Goal: Task Accomplishment & Management: Complete application form

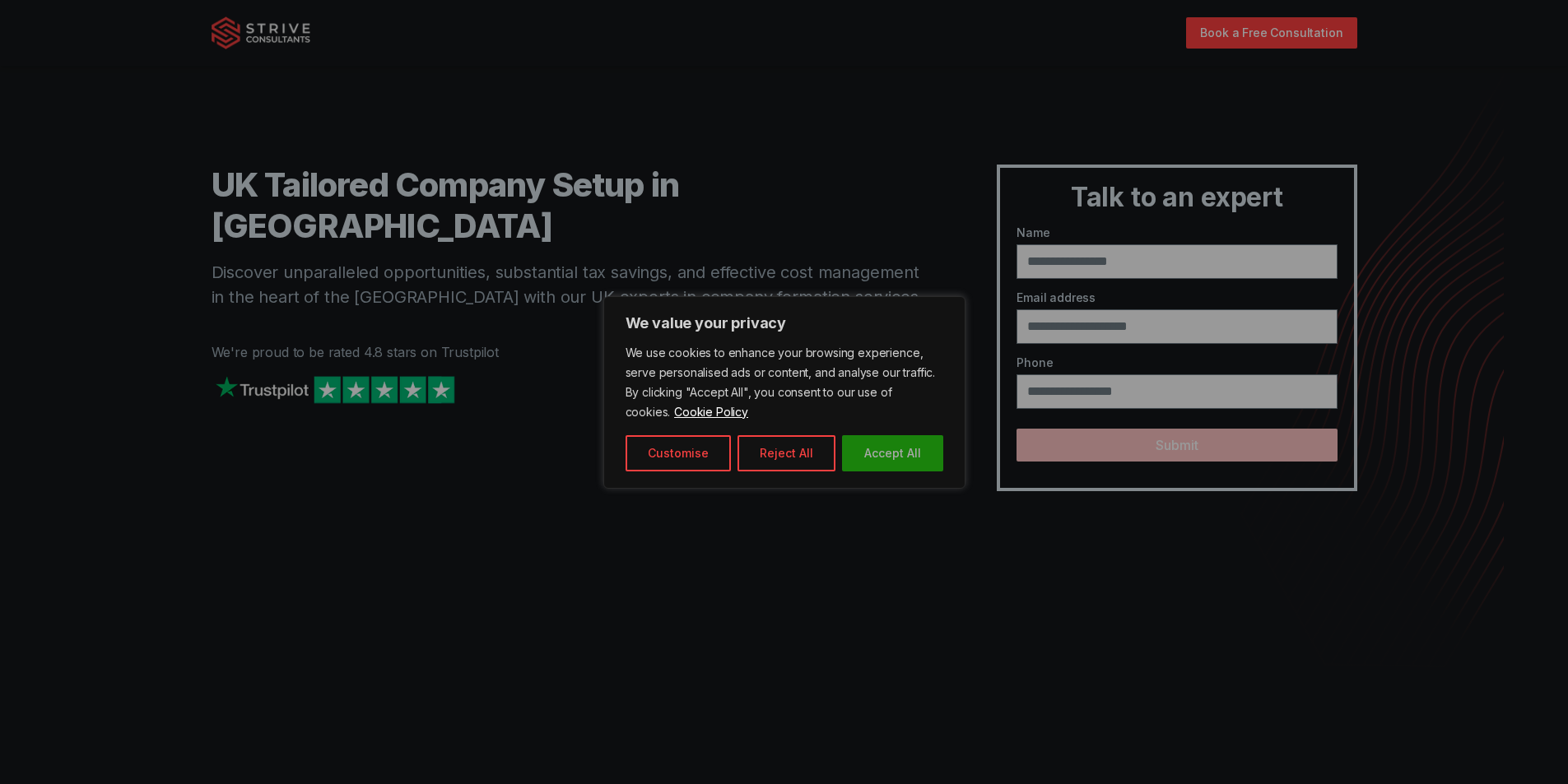
click at [881, 455] on button "Accept All" at bounding box center [892, 453] width 101 height 36
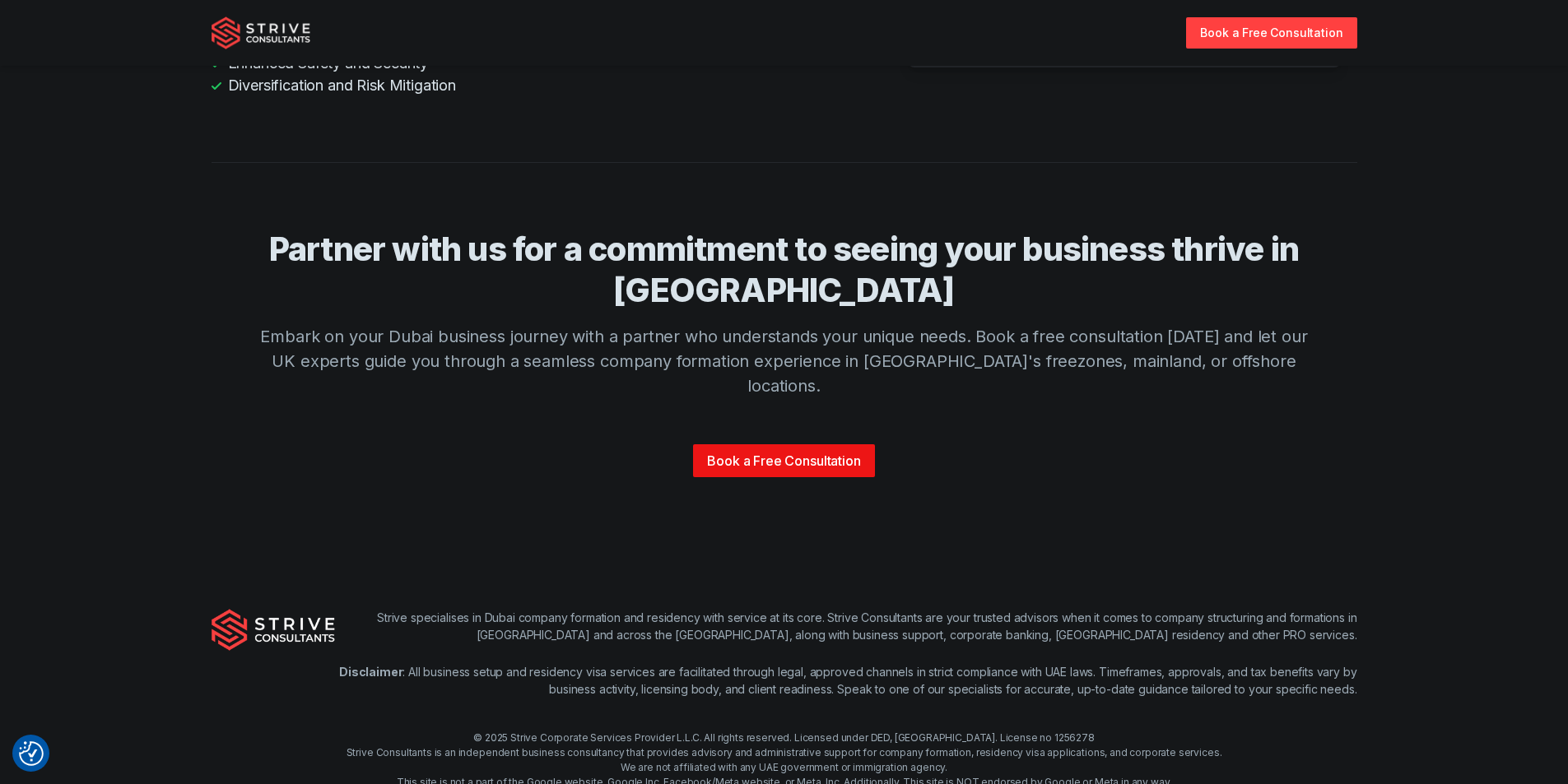
scroll to position [3841, 0]
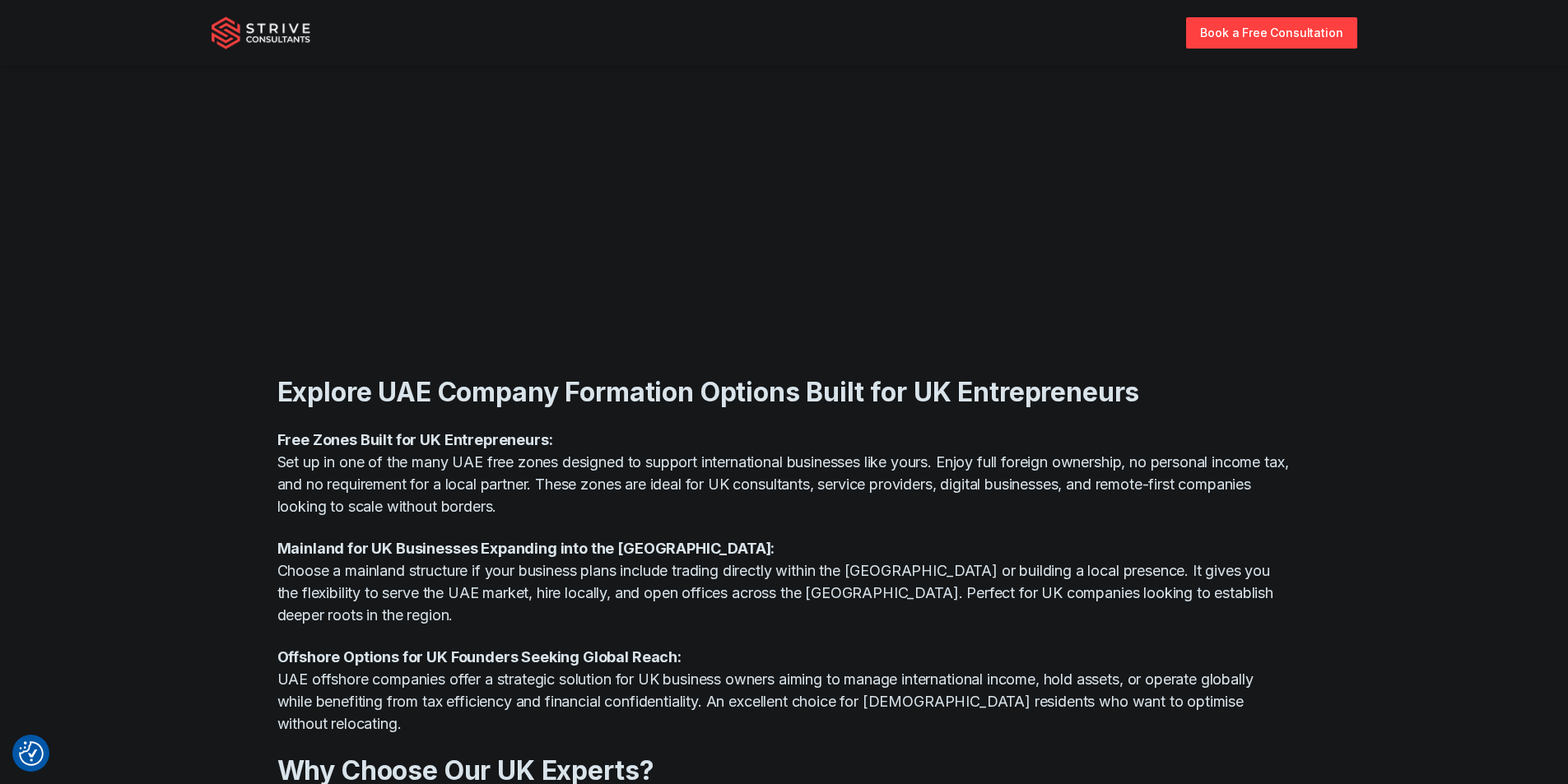
scroll to position [905, 0]
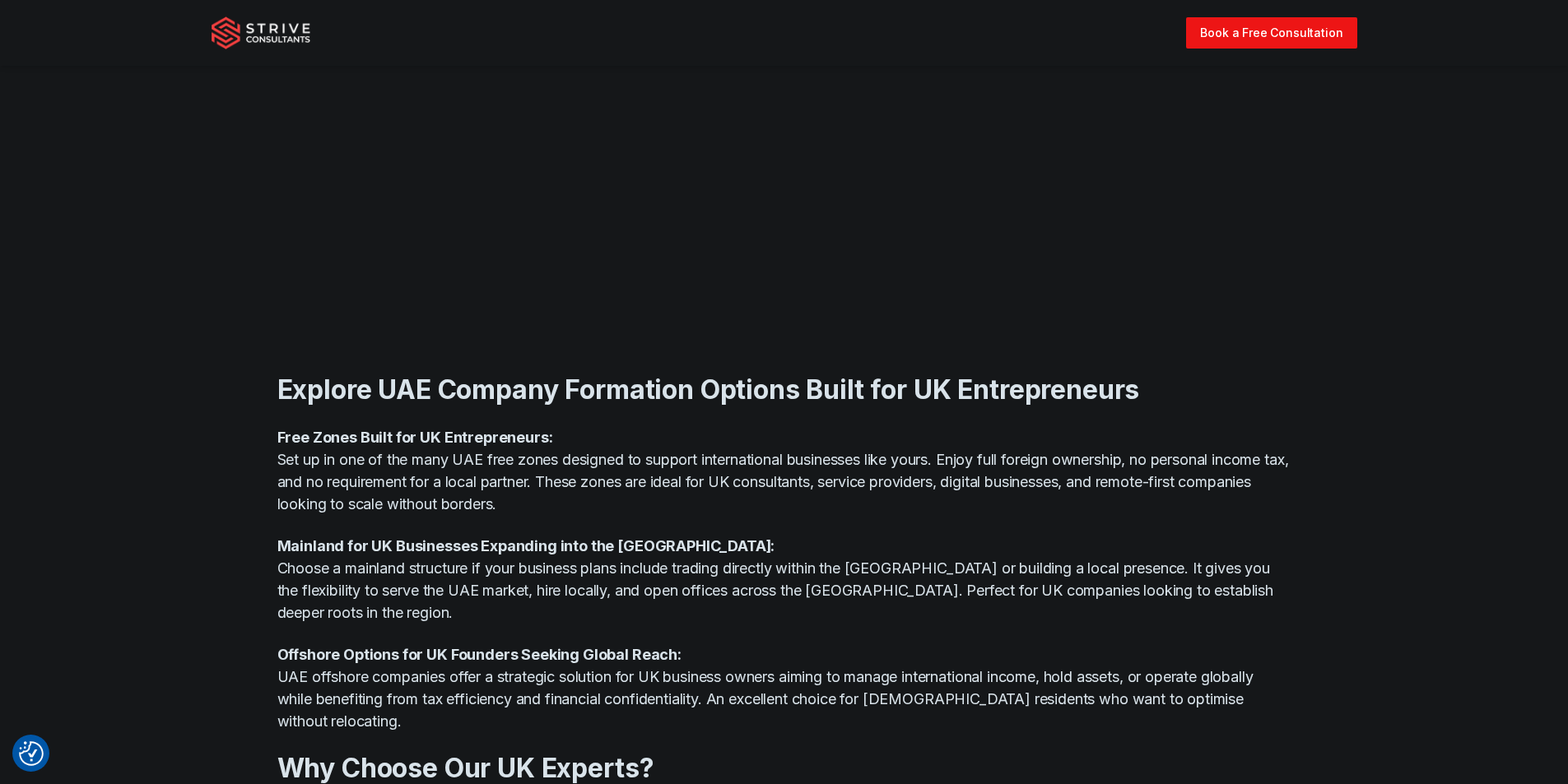
click at [1253, 39] on link "Book a Free Consultation" at bounding box center [1271, 32] width 171 height 30
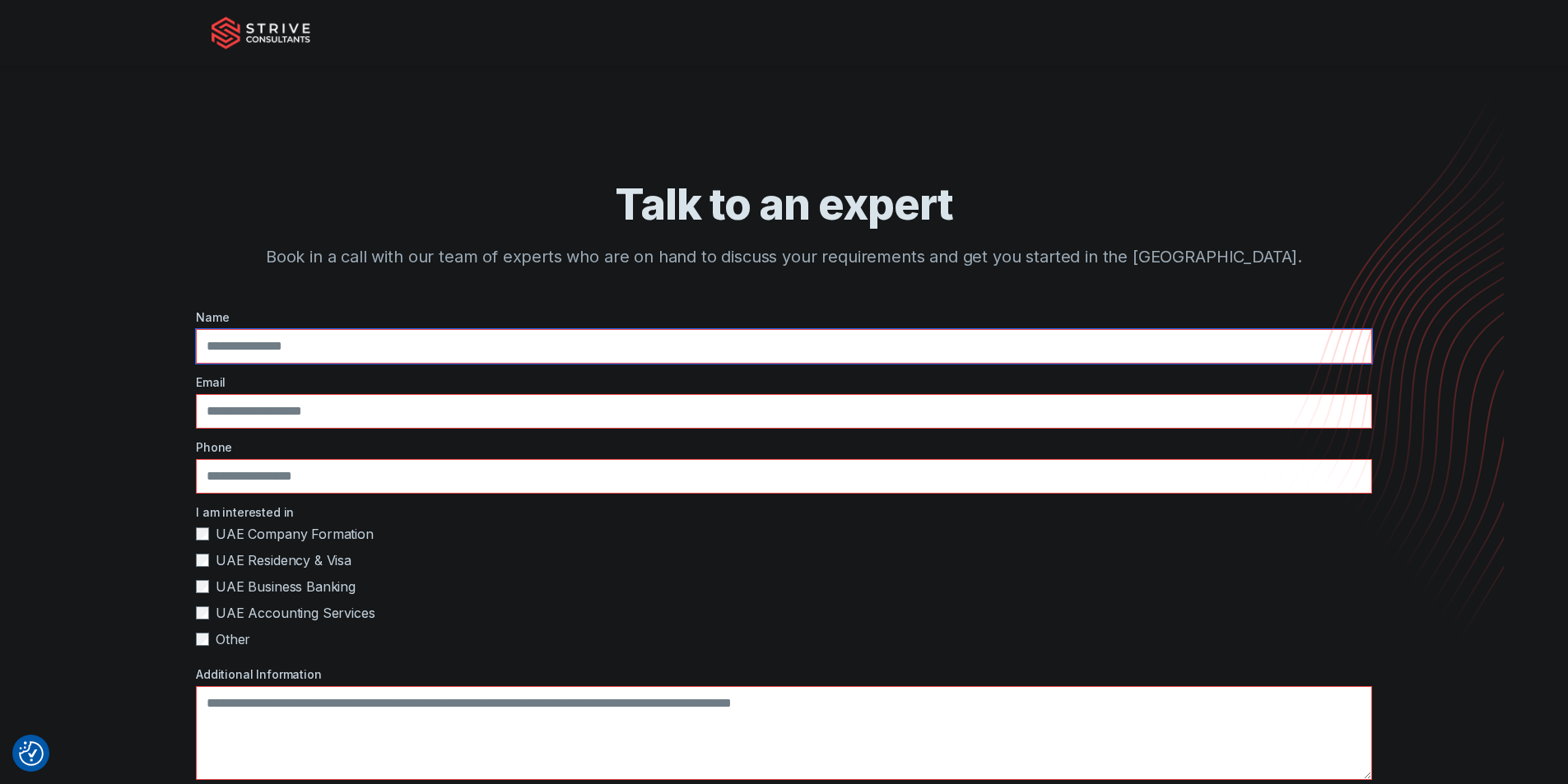
click at [422, 347] on input "text" at bounding box center [784, 347] width 1176 height 35
type input "**********"
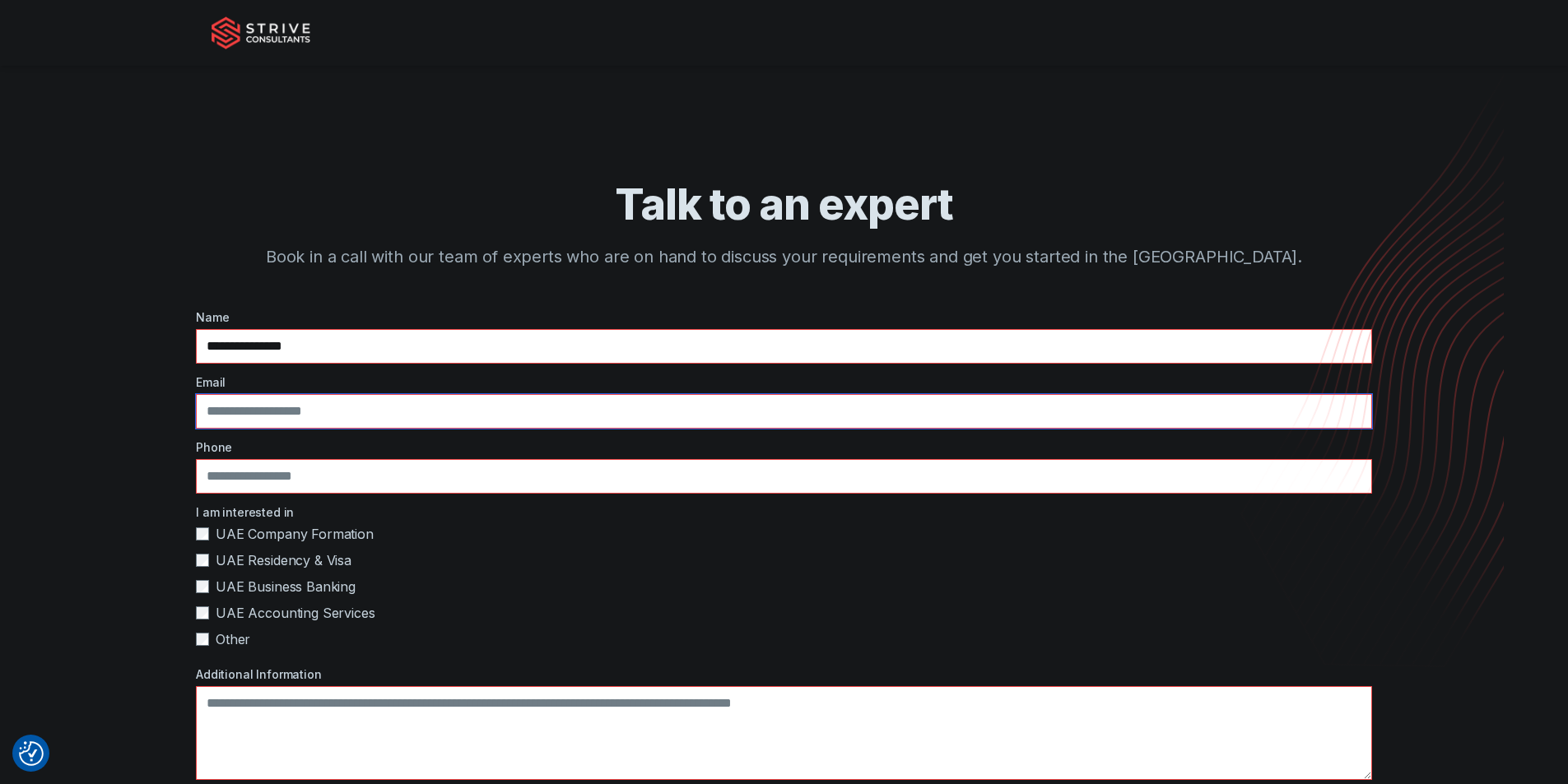
click at [367, 417] on input "email" at bounding box center [784, 411] width 1176 height 35
type input "**********"
click at [387, 468] on input "tel" at bounding box center [784, 476] width 1176 height 35
type input "**********"
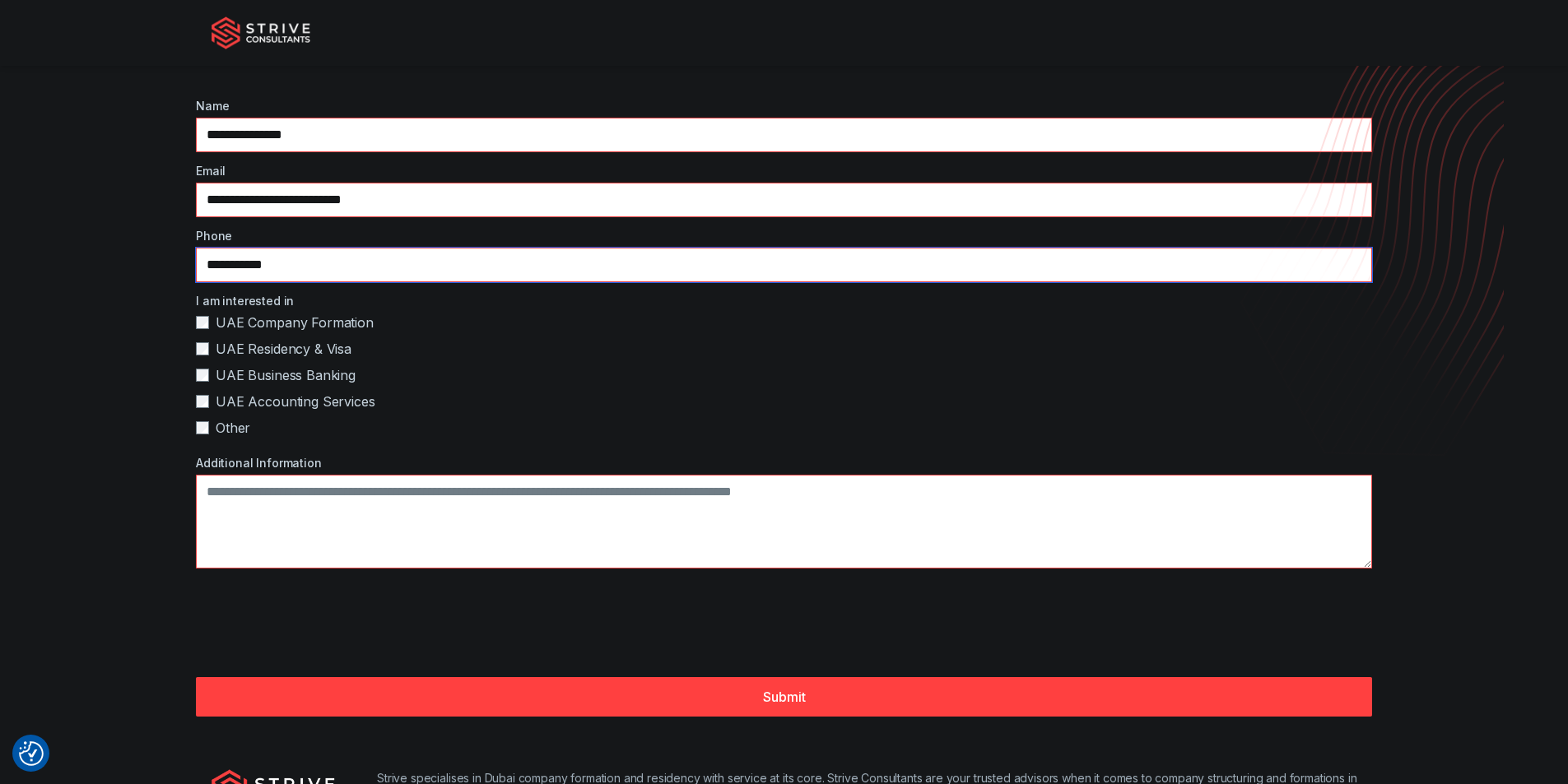
scroll to position [247, 0]
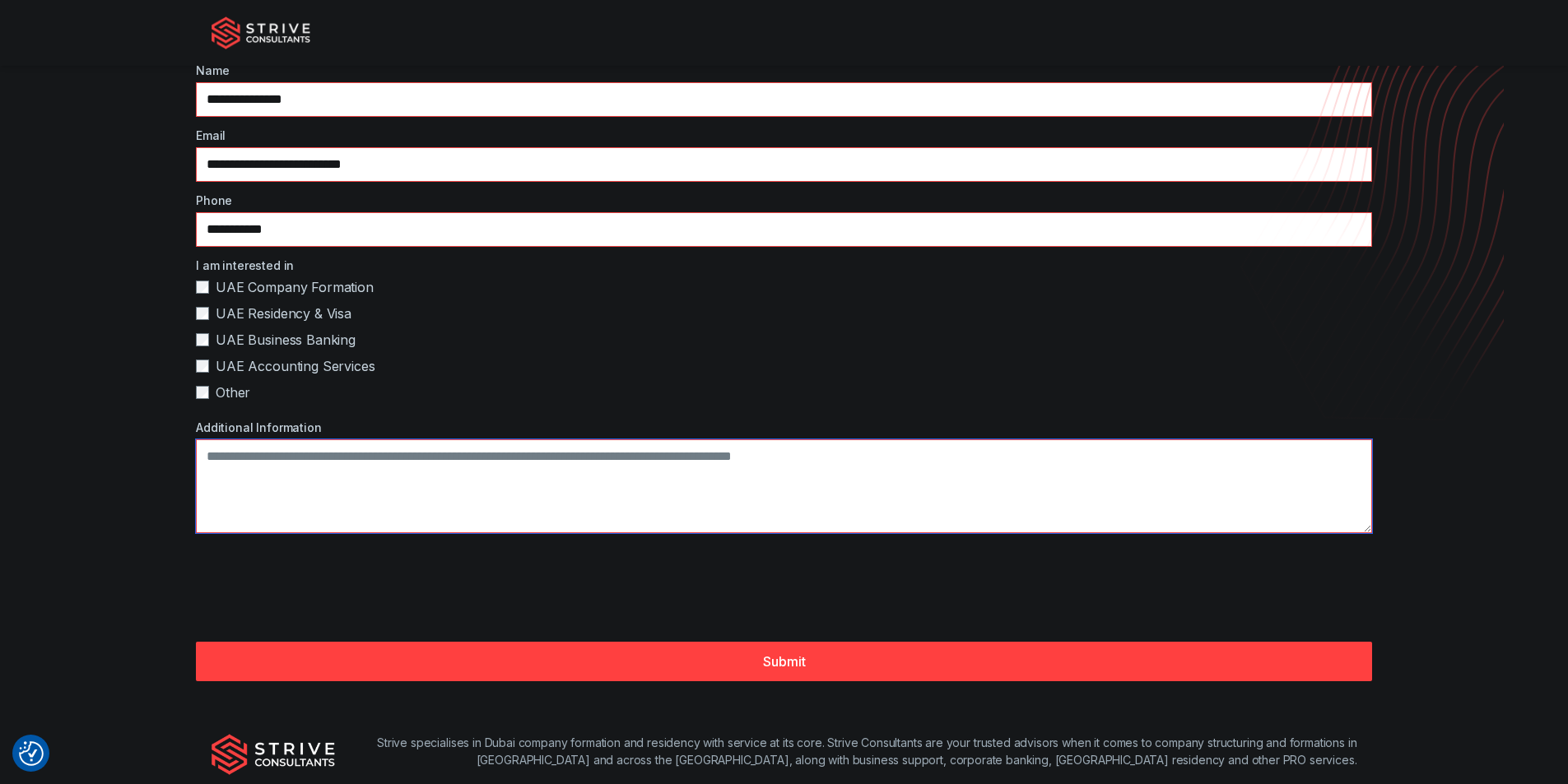
click at [360, 481] on textarea "Additional Information" at bounding box center [784, 486] width 1176 height 94
click at [533, 480] on textarea "Additional Information" at bounding box center [784, 486] width 1176 height 94
paste textarea "**********"
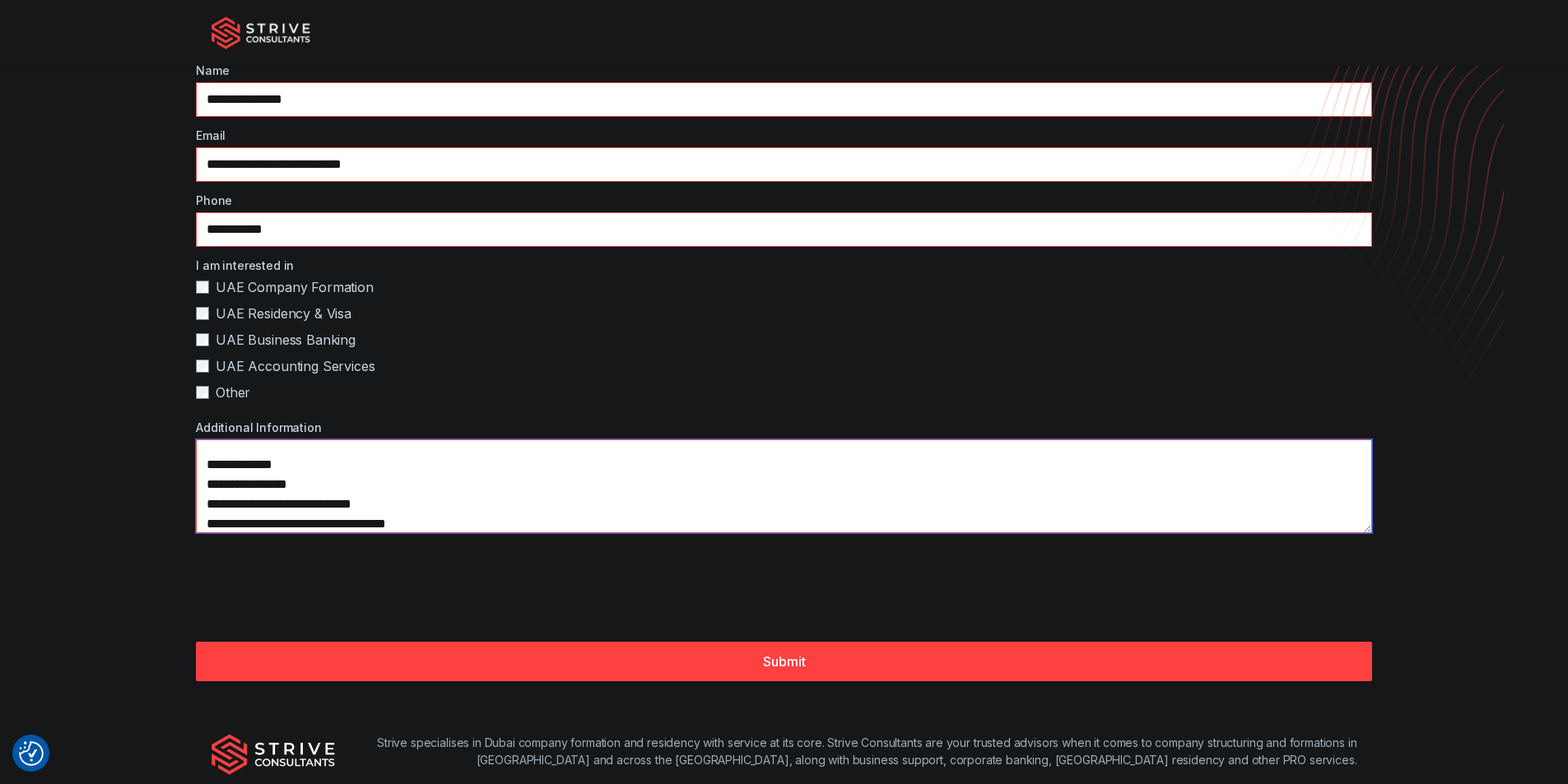
scroll to position [810, 0]
drag, startPoint x: 291, startPoint y: 528, endPoint x: 185, endPoint y: 522, distance: 106.2
click at [185, 522] on main "**********" at bounding box center [784, 391] width 1568 height 1211
click at [215, 520] on textarea "Additional Information" at bounding box center [784, 486] width 1176 height 94
drag, startPoint x: 404, startPoint y: 513, endPoint x: 578, endPoint y: 509, distance: 174.0
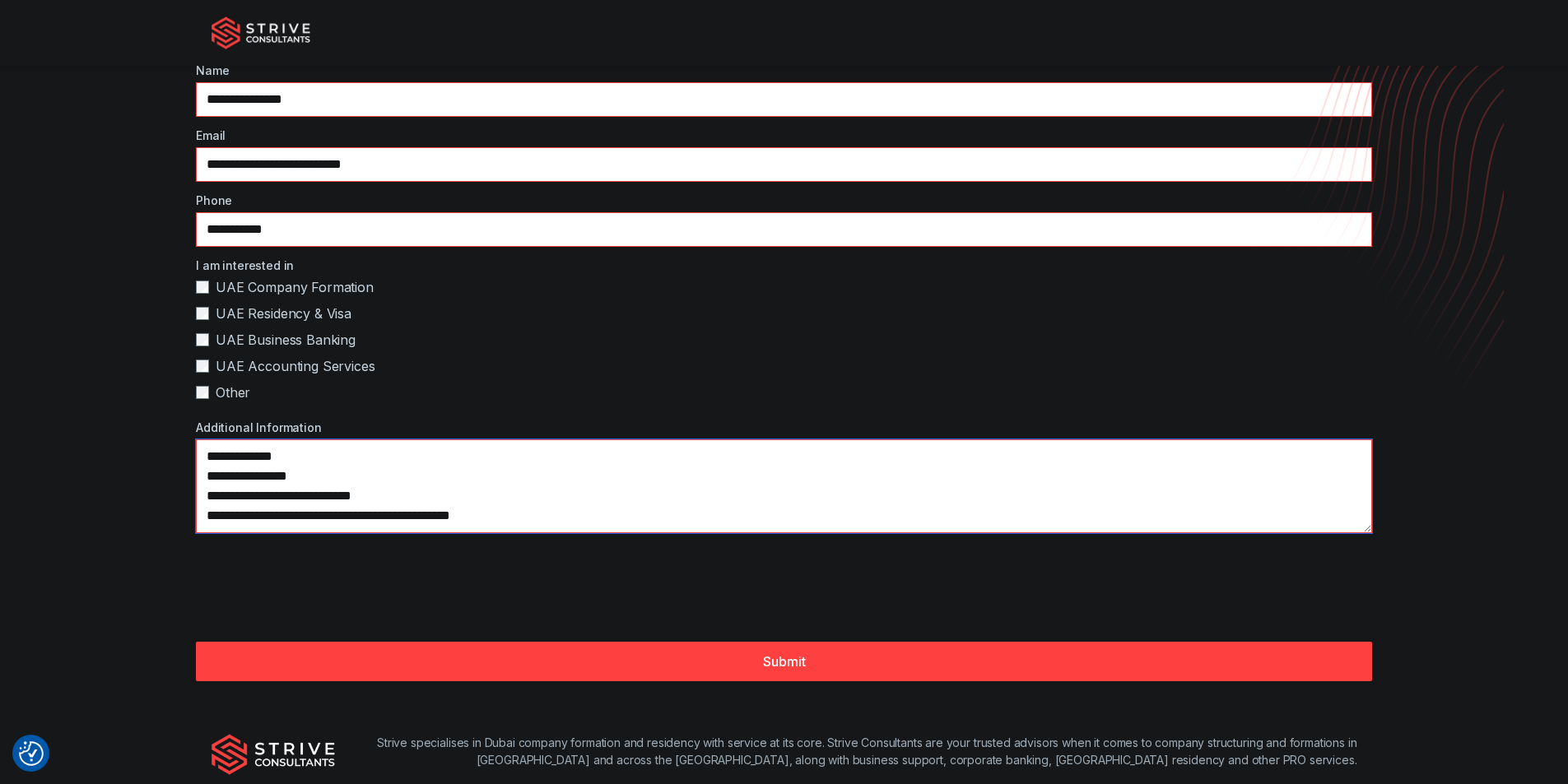
click at [578, 509] on textarea "Additional Information" at bounding box center [784, 486] width 1176 height 94
click at [568, 516] on textarea "Additional Information" at bounding box center [784, 486] width 1176 height 94
drag, startPoint x: 548, startPoint y: 513, endPoint x: 411, endPoint y: 515, distance: 137.0
click at [411, 515] on textarea "Additional Information" at bounding box center [784, 486] width 1176 height 94
click at [307, 476] on textarea "Additional Information" at bounding box center [784, 486] width 1176 height 94
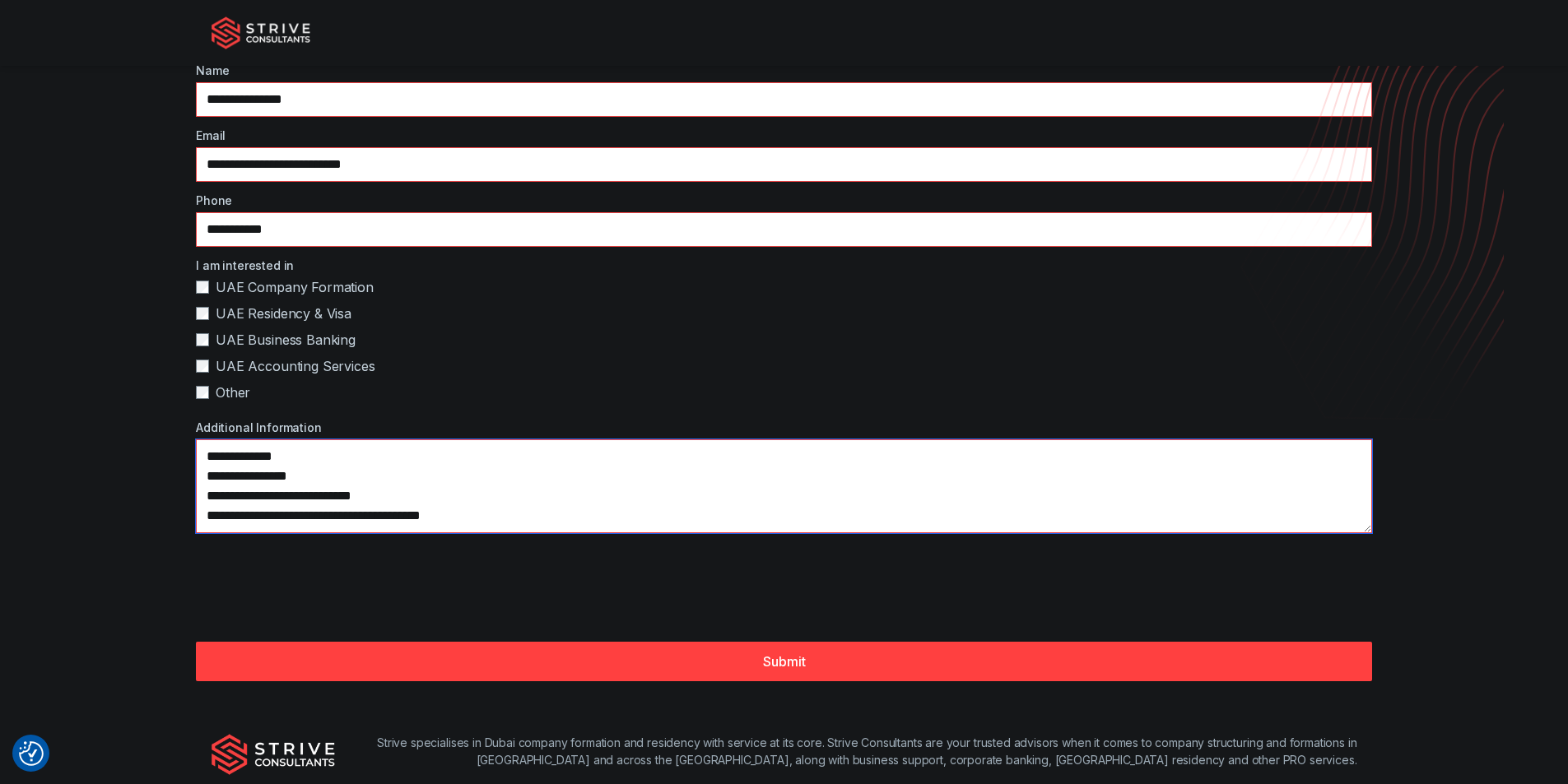
drag, startPoint x: 319, startPoint y: 479, endPoint x: 206, endPoint y: 478, distance: 113.0
click at [206, 478] on textarea "Additional Information" at bounding box center [784, 486] width 1176 height 94
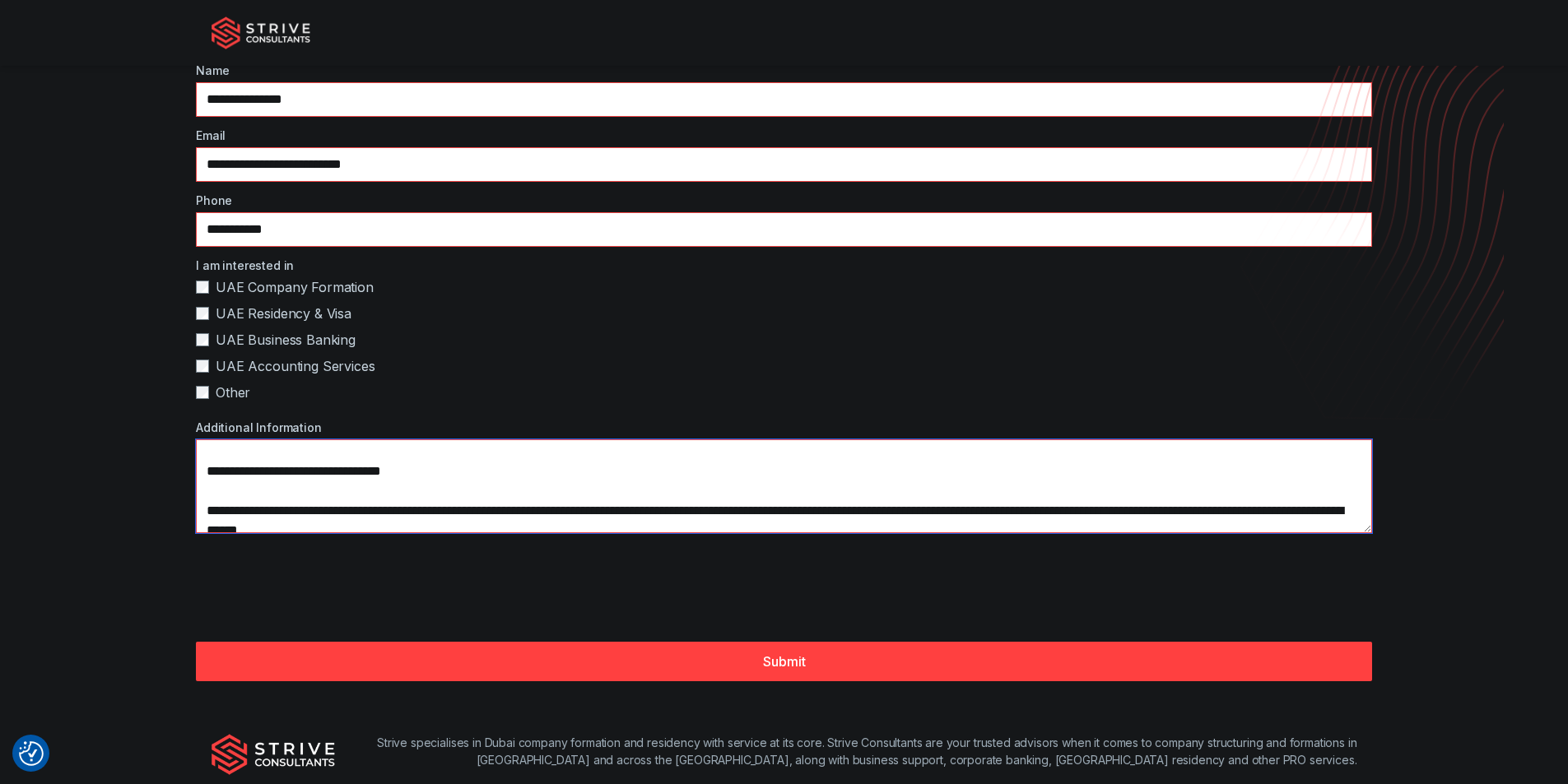
scroll to position [0, 0]
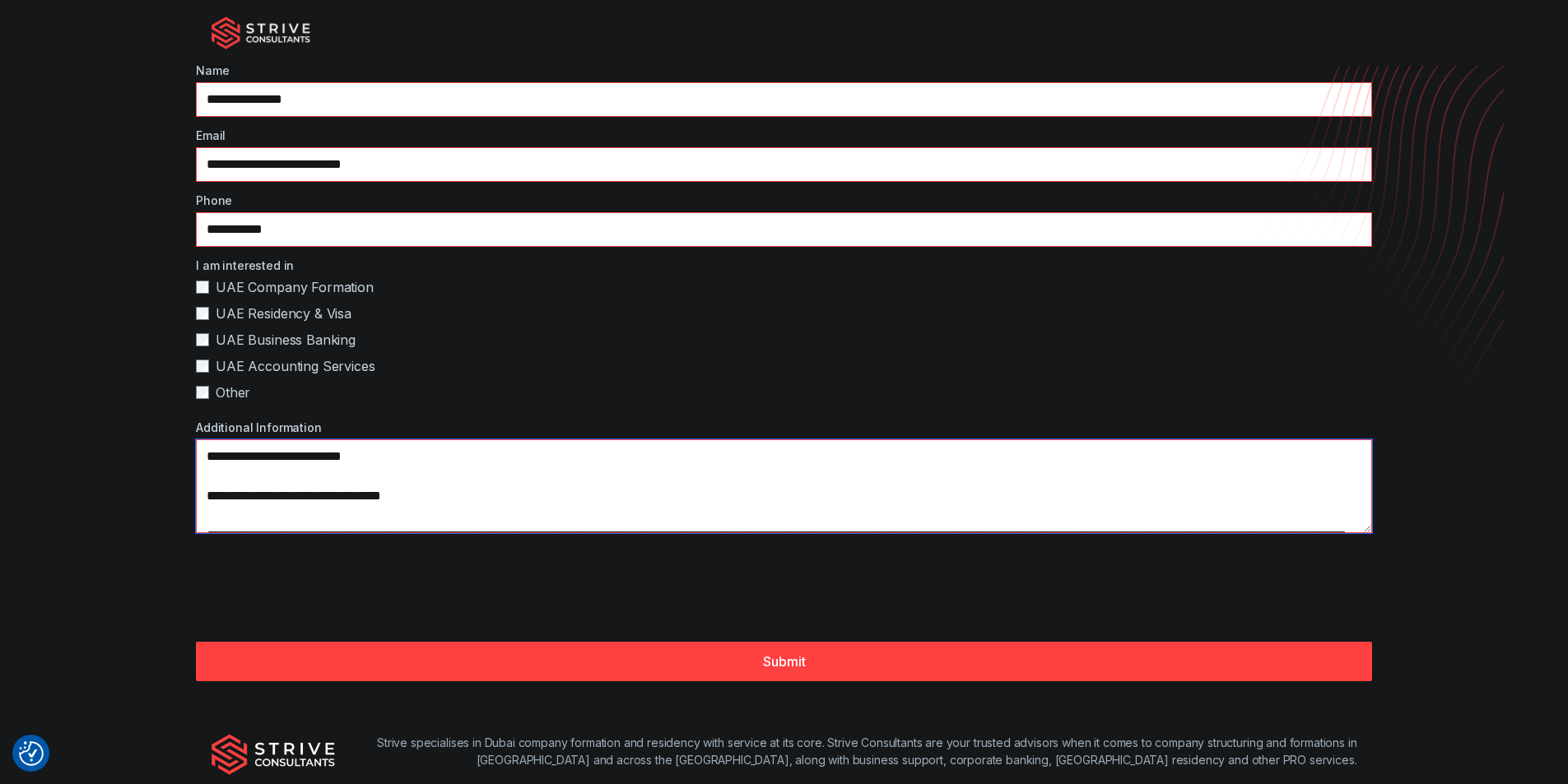
drag, startPoint x: 342, startPoint y: 457, endPoint x: 281, endPoint y: 467, distance: 61.8
click at [264, 466] on textarea "Additional Information" at bounding box center [784, 486] width 1176 height 94
click at [400, 460] on textarea "Additional Information" at bounding box center [784, 486] width 1176 height 94
click at [246, 481] on textarea "Additional Information" at bounding box center [784, 486] width 1176 height 94
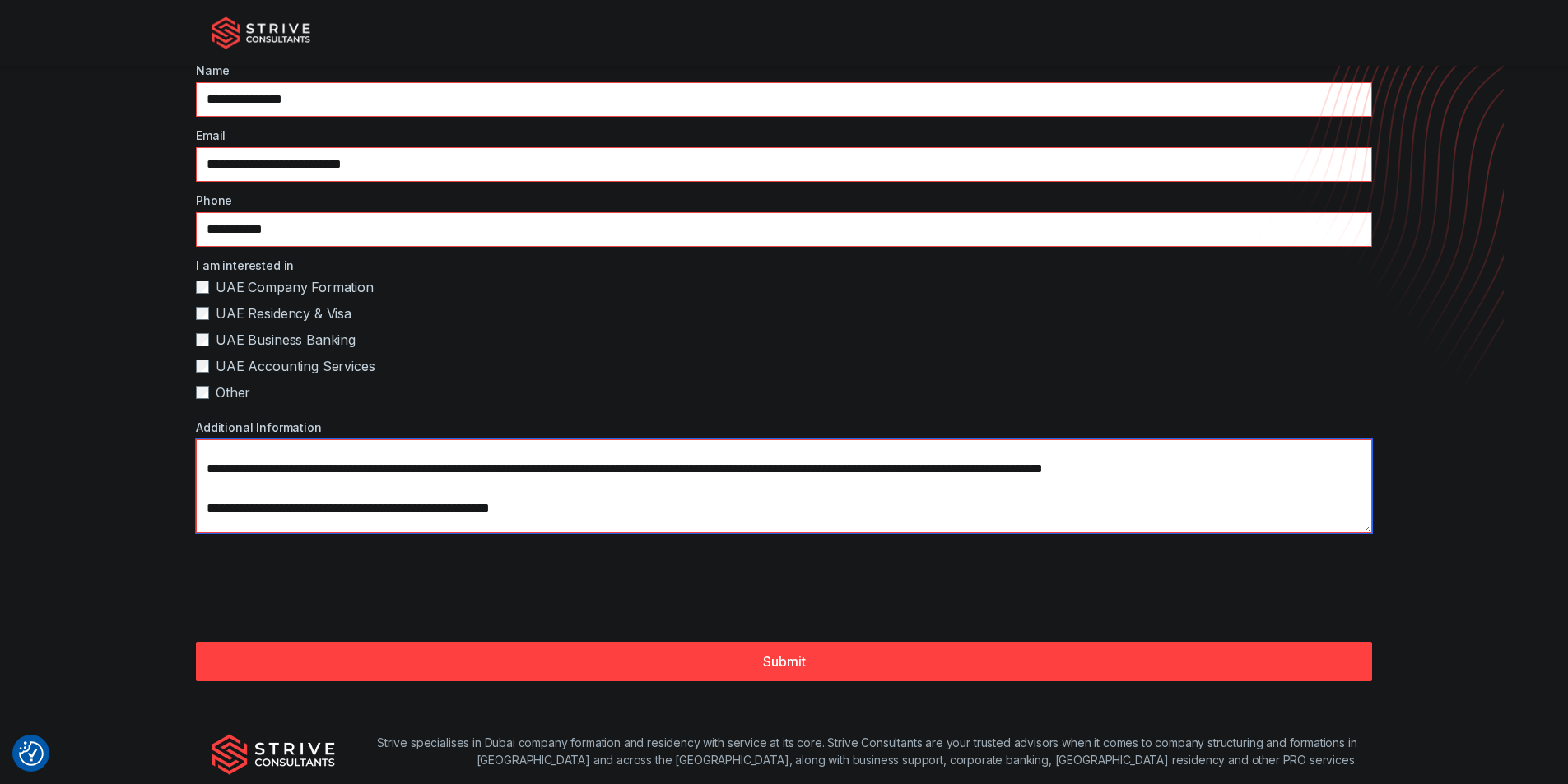
scroll to position [70, 0]
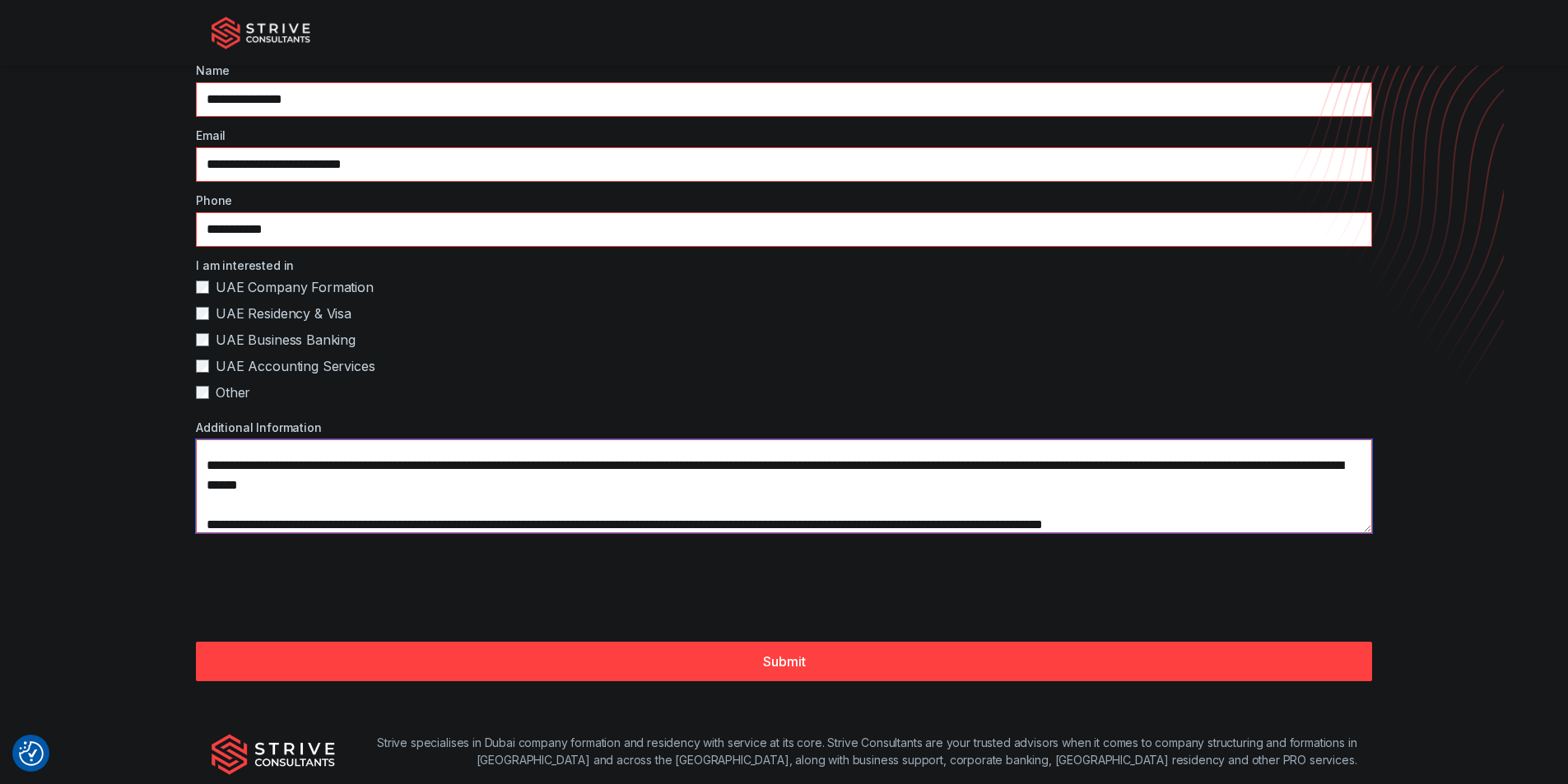
drag, startPoint x: 359, startPoint y: 452, endPoint x: 282, endPoint y: 467, distance: 78.4
click at [282, 467] on textarea "Additional Information" at bounding box center [784, 486] width 1176 height 94
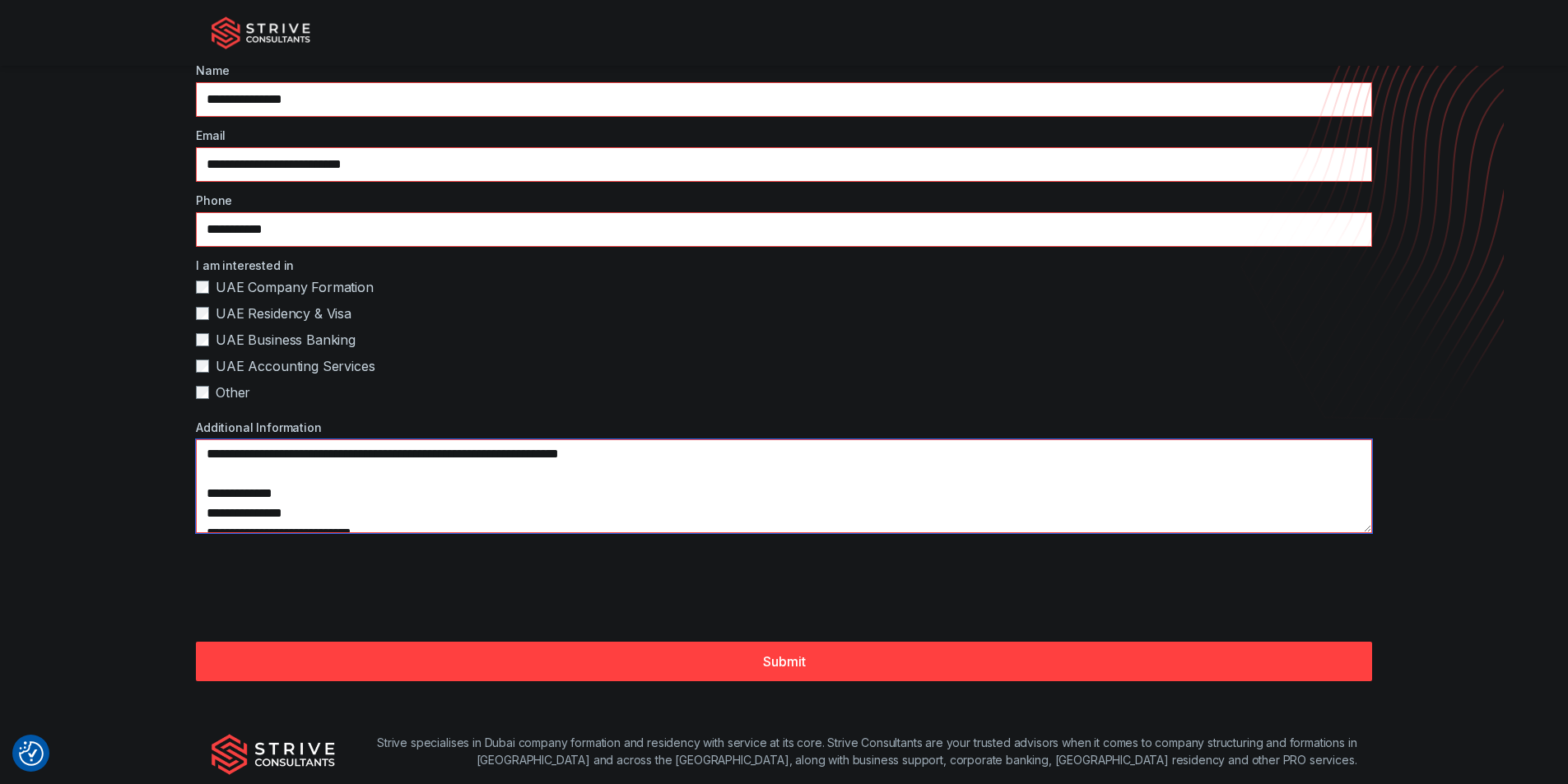
scroll to position [810, 0]
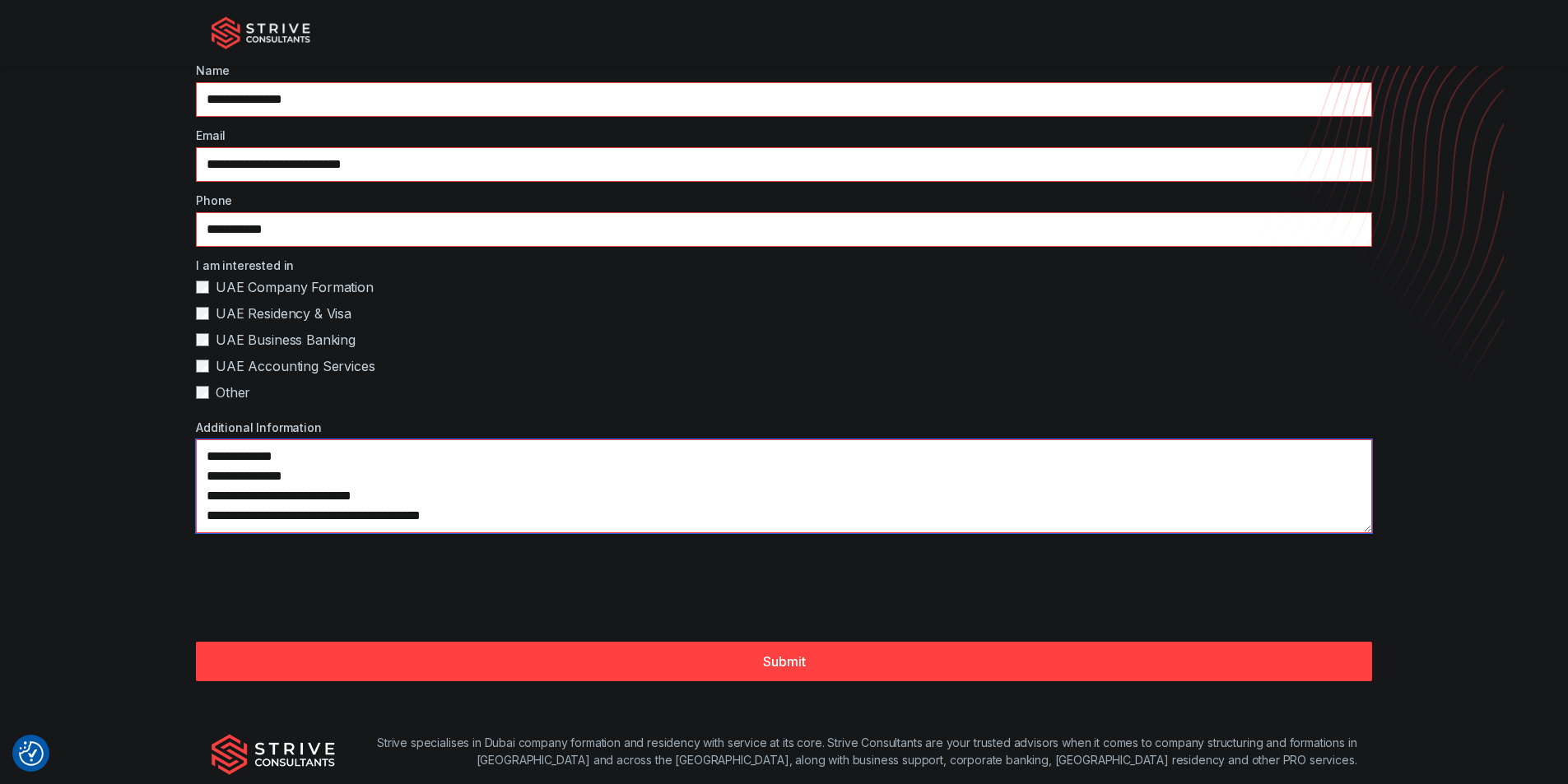
type textarea "**********"
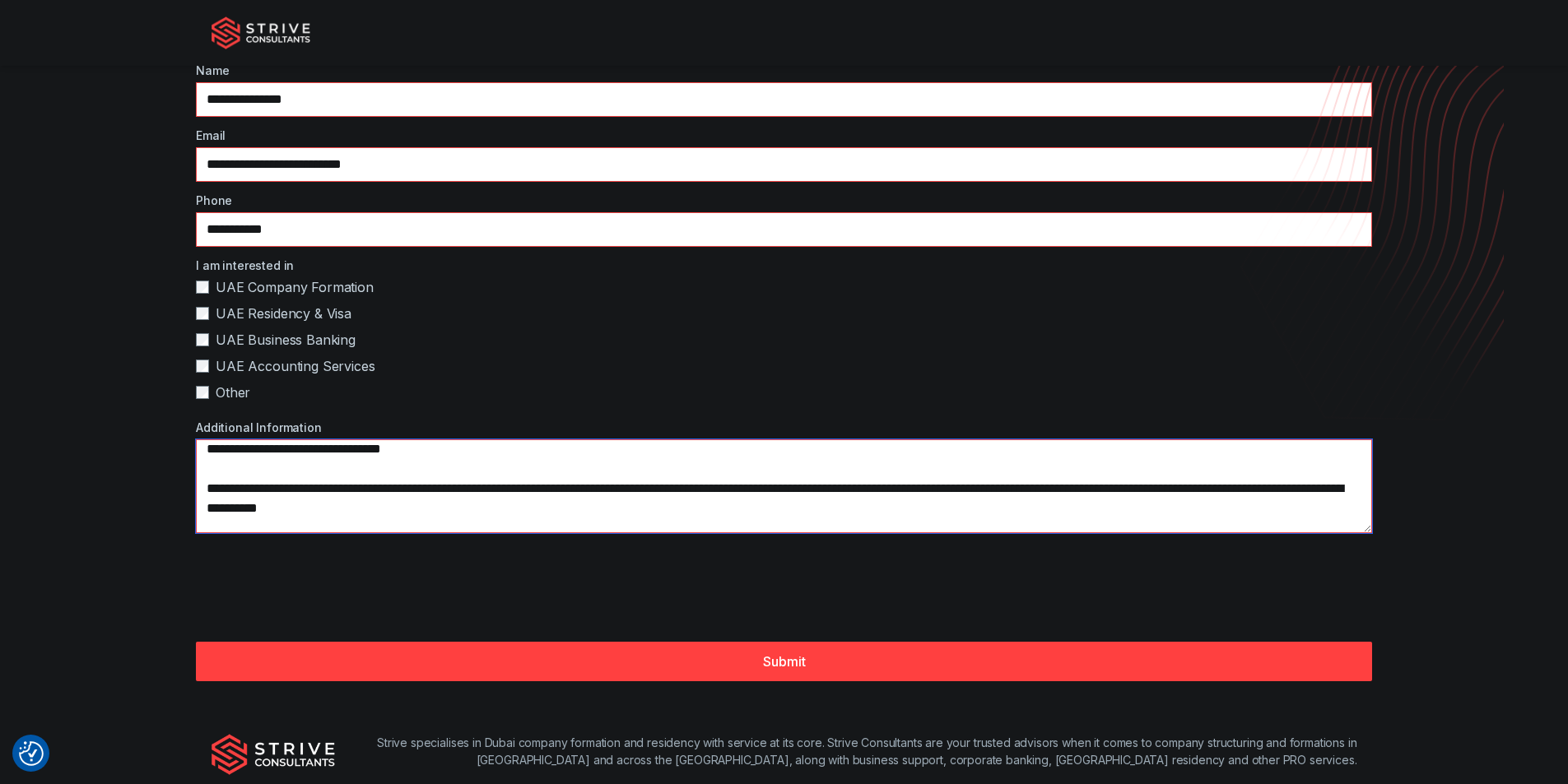
scroll to position [0, 0]
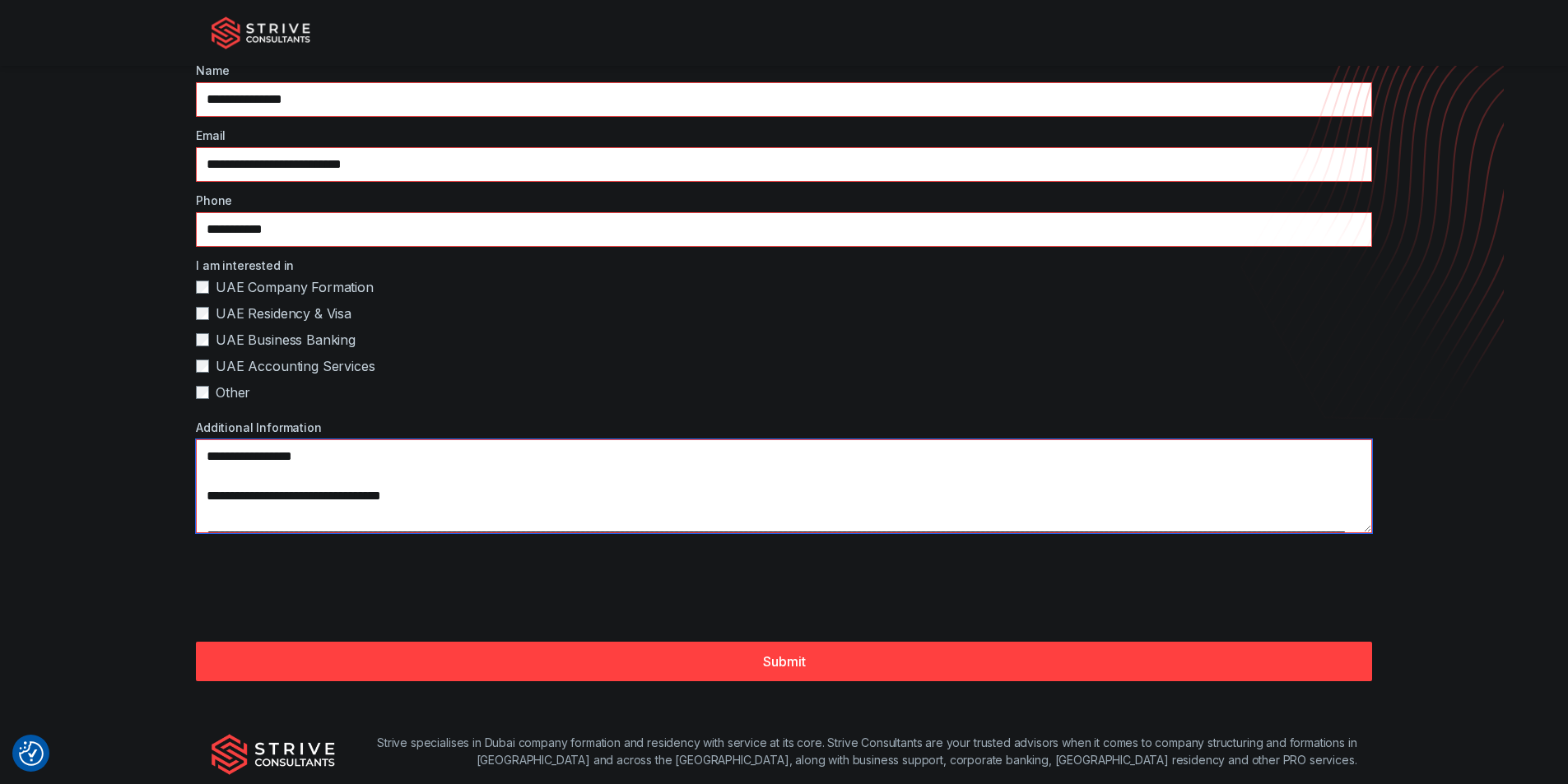
drag, startPoint x: 548, startPoint y: 514, endPoint x: 208, endPoint y: 443, distance: 347.3
click at [208, 443] on textarea "Additional Information" at bounding box center [784, 486] width 1176 height 94
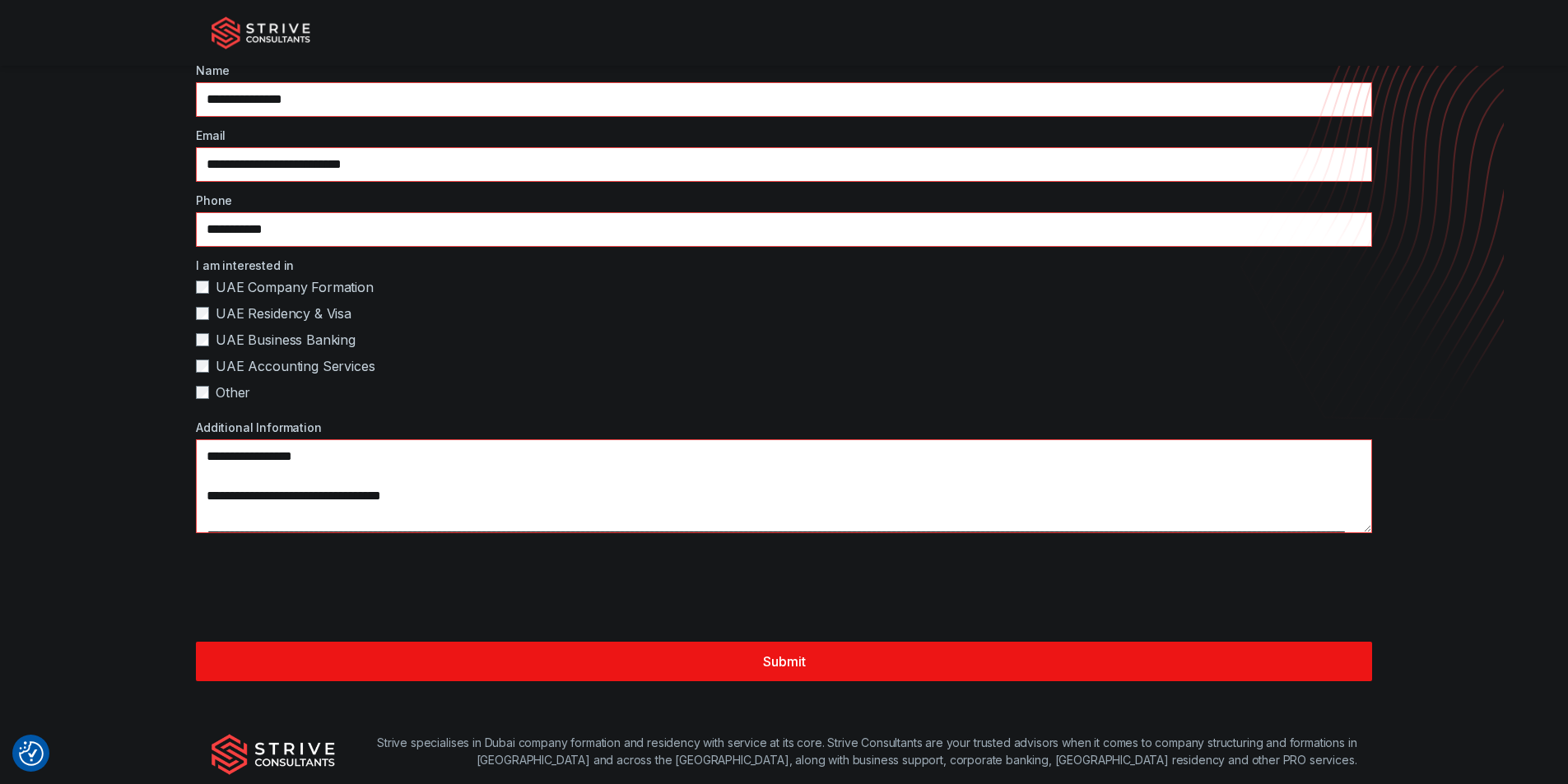
click at [569, 663] on button "Submit" at bounding box center [784, 661] width 1176 height 40
